Goal: Information Seeking & Learning: Learn about a topic

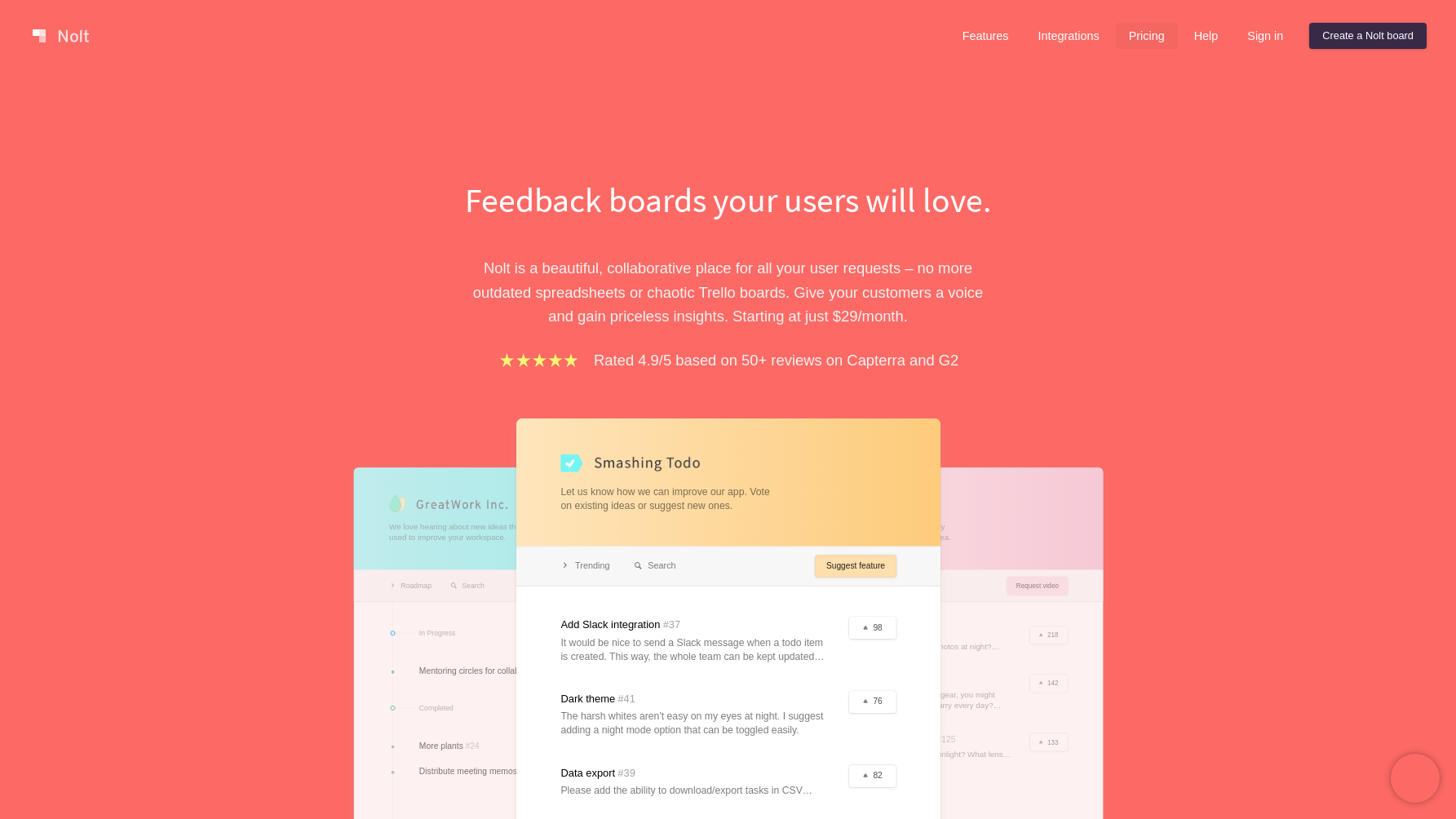
click at [1149, 34] on link "Pricing" at bounding box center [1146, 36] width 62 height 27
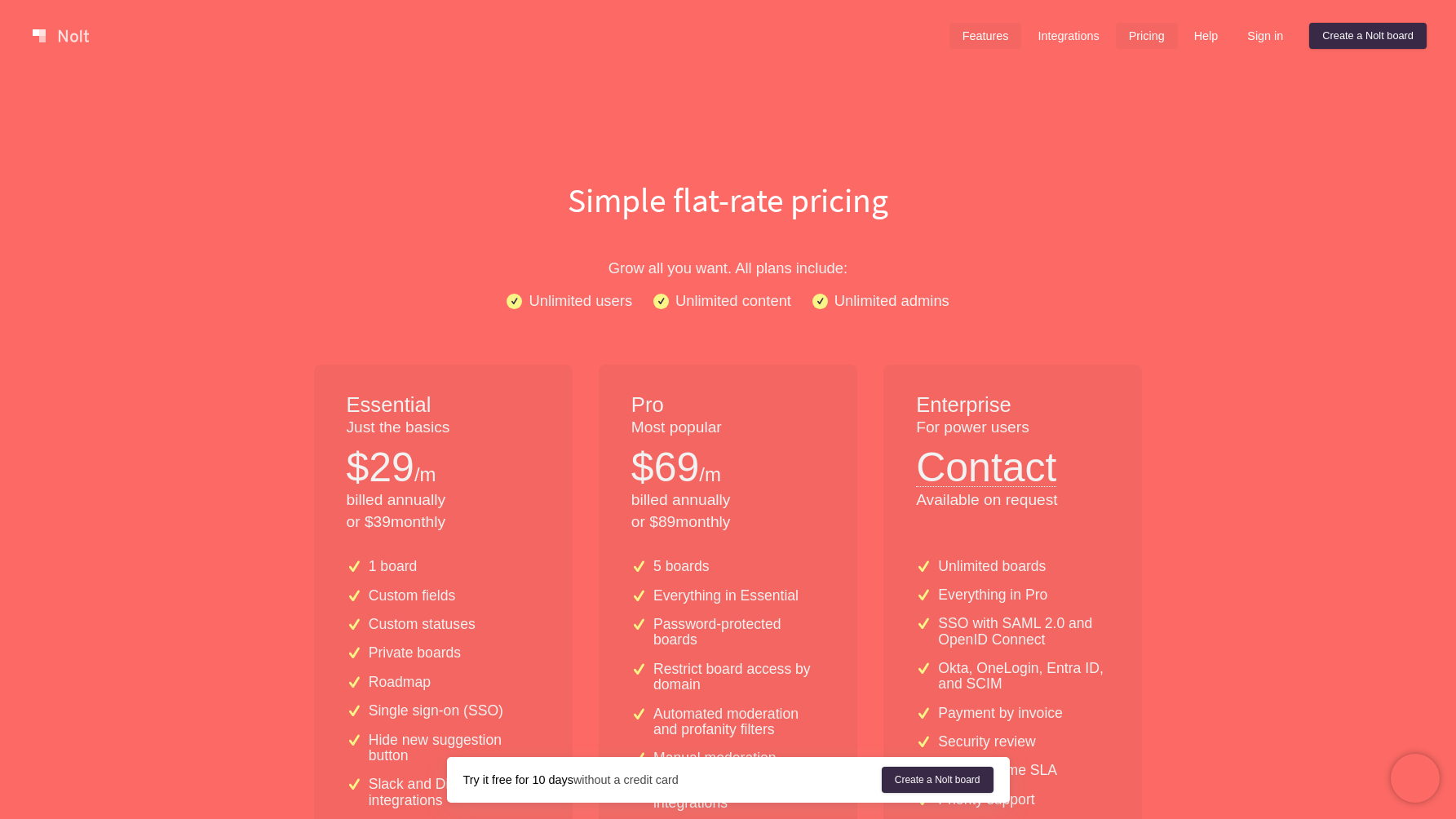
click at [974, 31] on link "Features" at bounding box center [985, 36] width 73 height 27
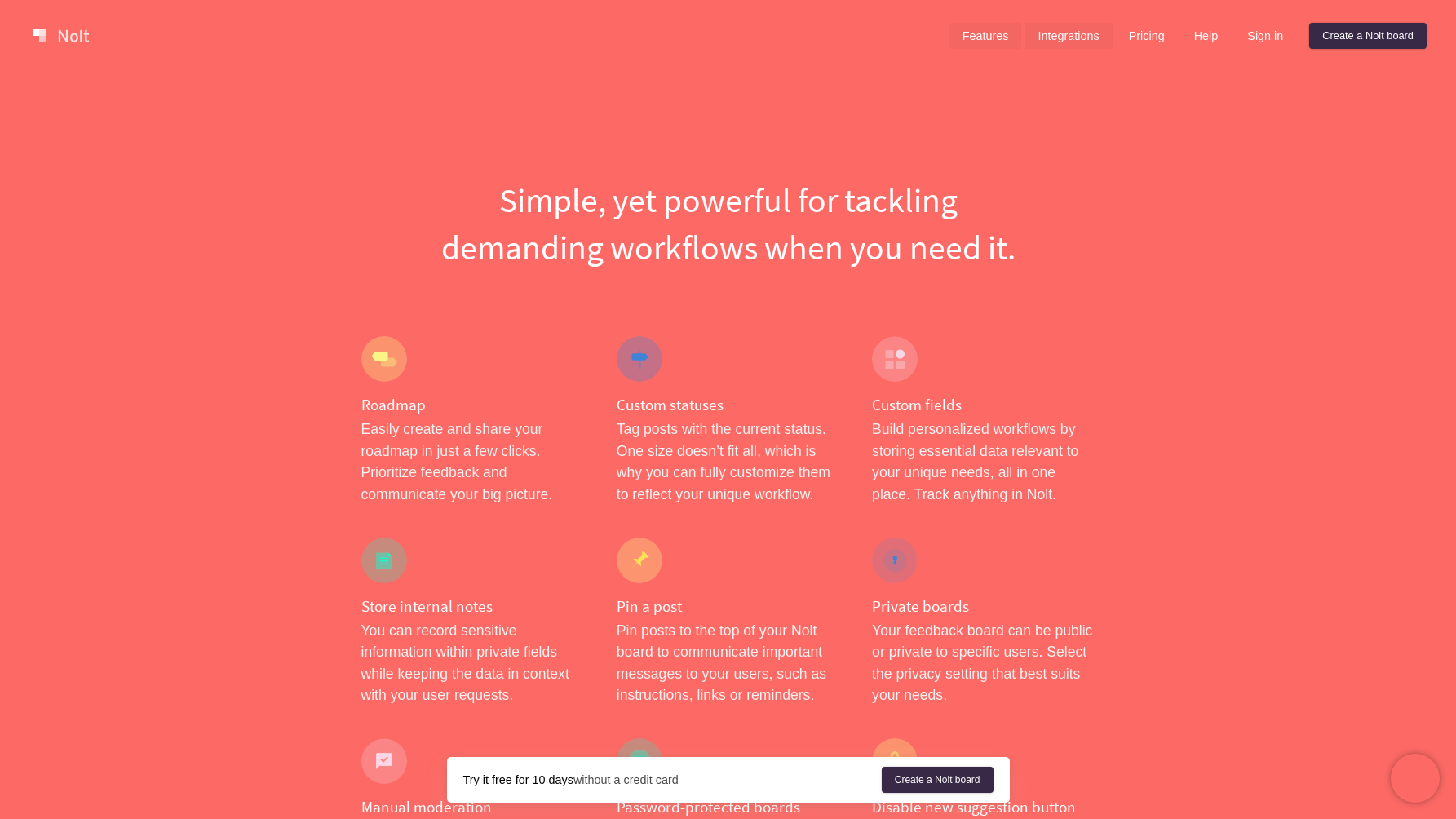
click at [1072, 45] on link "Integrations" at bounding box center [1068, 36] width 87 height 27
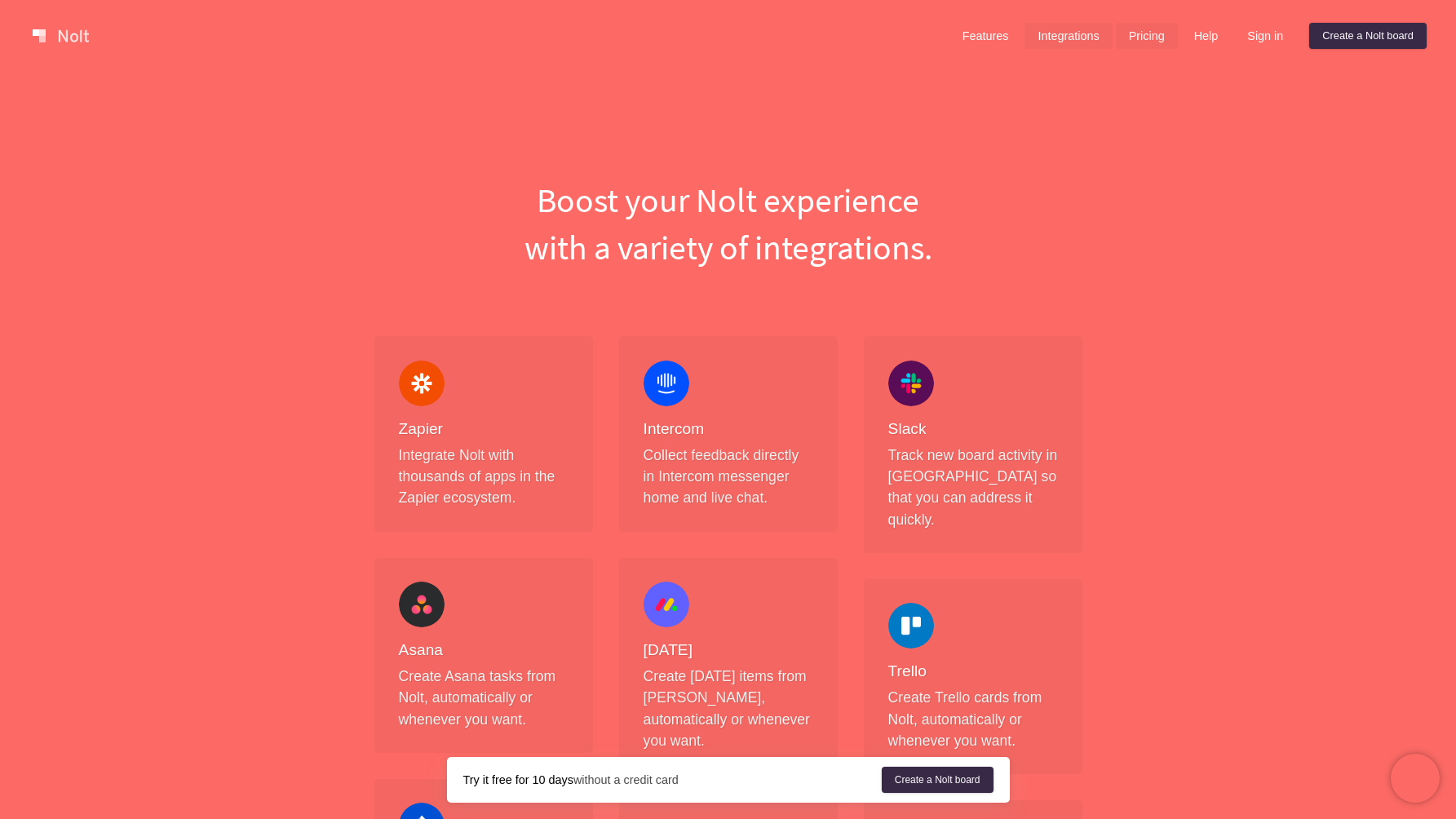
click at [1129, 35] on link "Pricing" at bounding box center [1146, 36] width 62 height 27
